Goal: Task Accomplishment & Management: Manage account settings

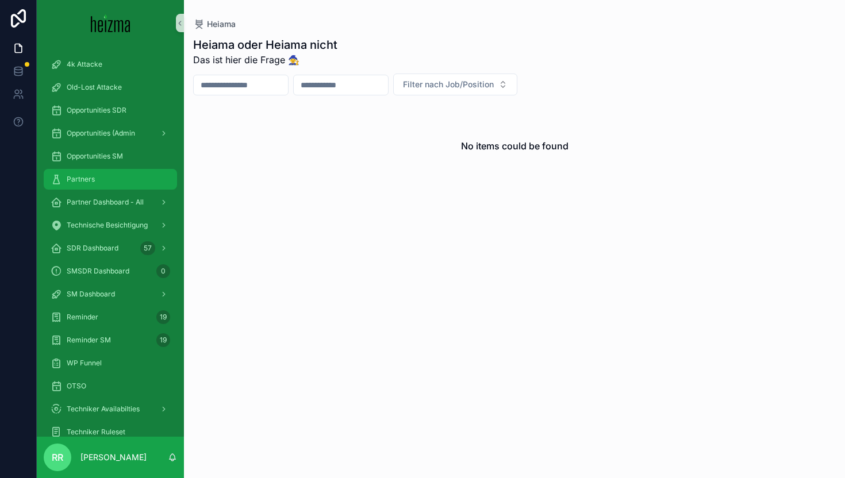
click at [117, 183] on div "Partners" at bounding box center [111, 179] width 120 height 18
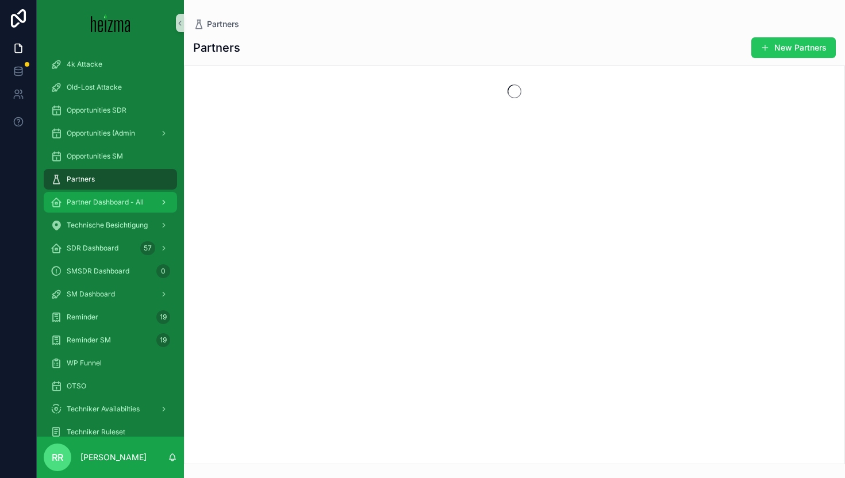
click at [117, 201] on span "Partner Dashboard - All" at bounding box center [105, 202] width 77 height 9
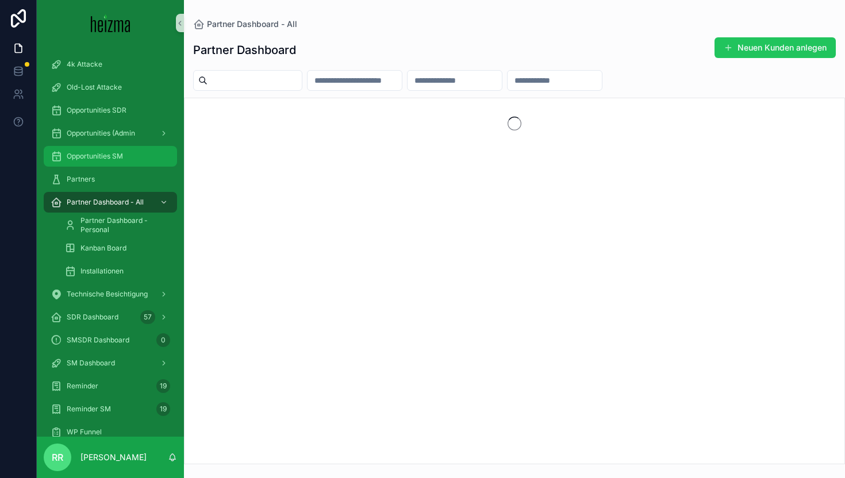
click at [109, 151] on div "Opportunities SM" at bounding box center [111, 156] width 120 height 18
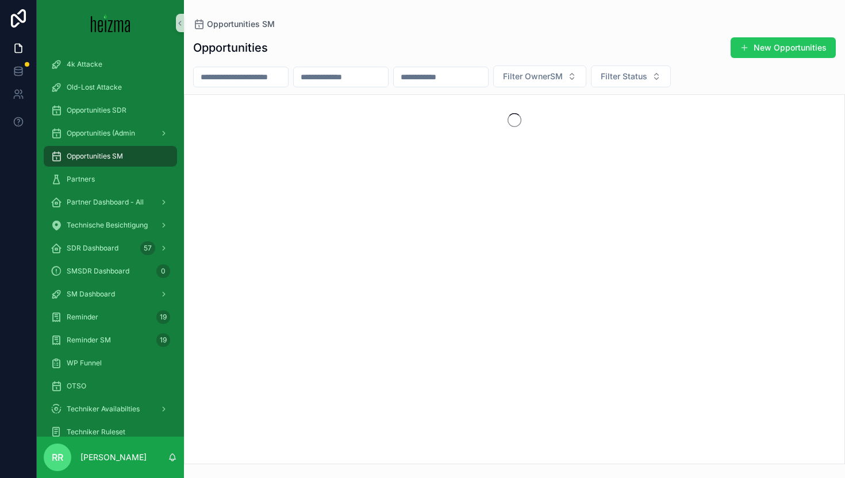
click at [267, 79] on input "scrollable content" at bounding box center [241, 77] width 94 height 16
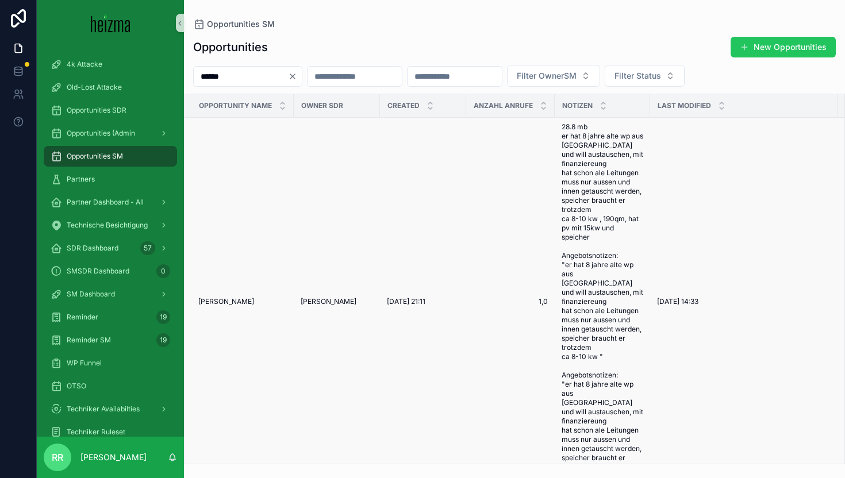
type input "******"
click at [239, 297] on div "[PERSON_NAME] [PERSON_NAME]" at bounding box center [242, 301] width 89 height 9
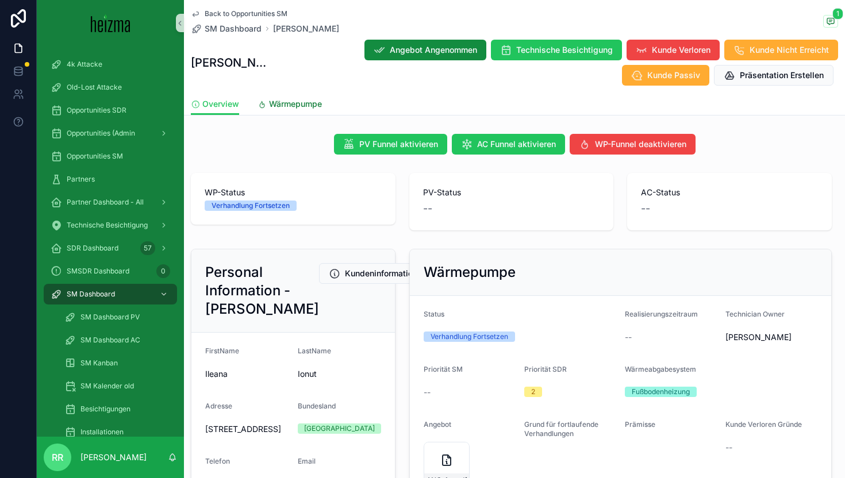
click at [293, 110] on link "Wärmepumpe" at bounding box center [290, 105] width 64 height 23
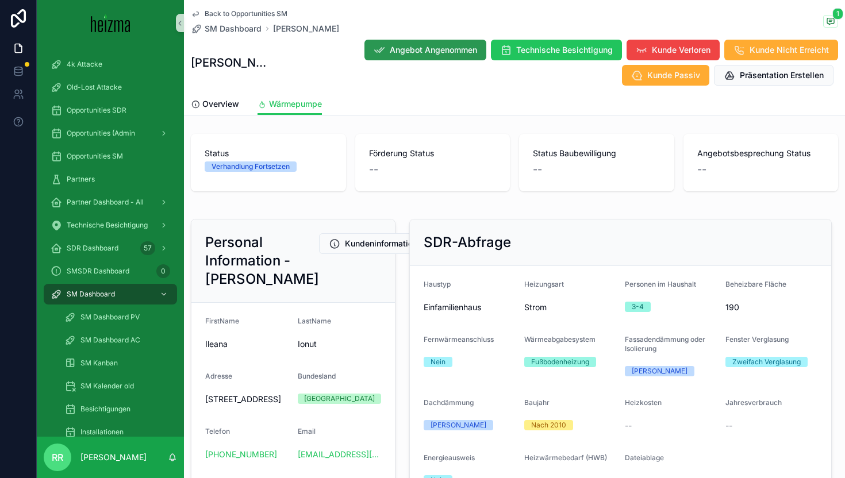
click at [365, 56] on button "Angebot Angenommen" at bounding box center [426, 50] width 122 height 21
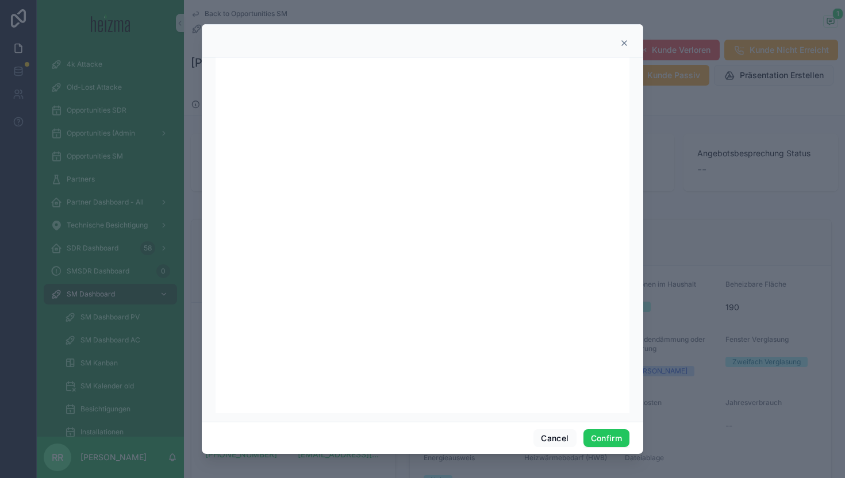
scroll to position [7, 0]
click at [616, 441] on button "Confirm" at bounding box center [607, 439] width 46 height 18
